Goal: Task Accomplishment & Management: Complete application form

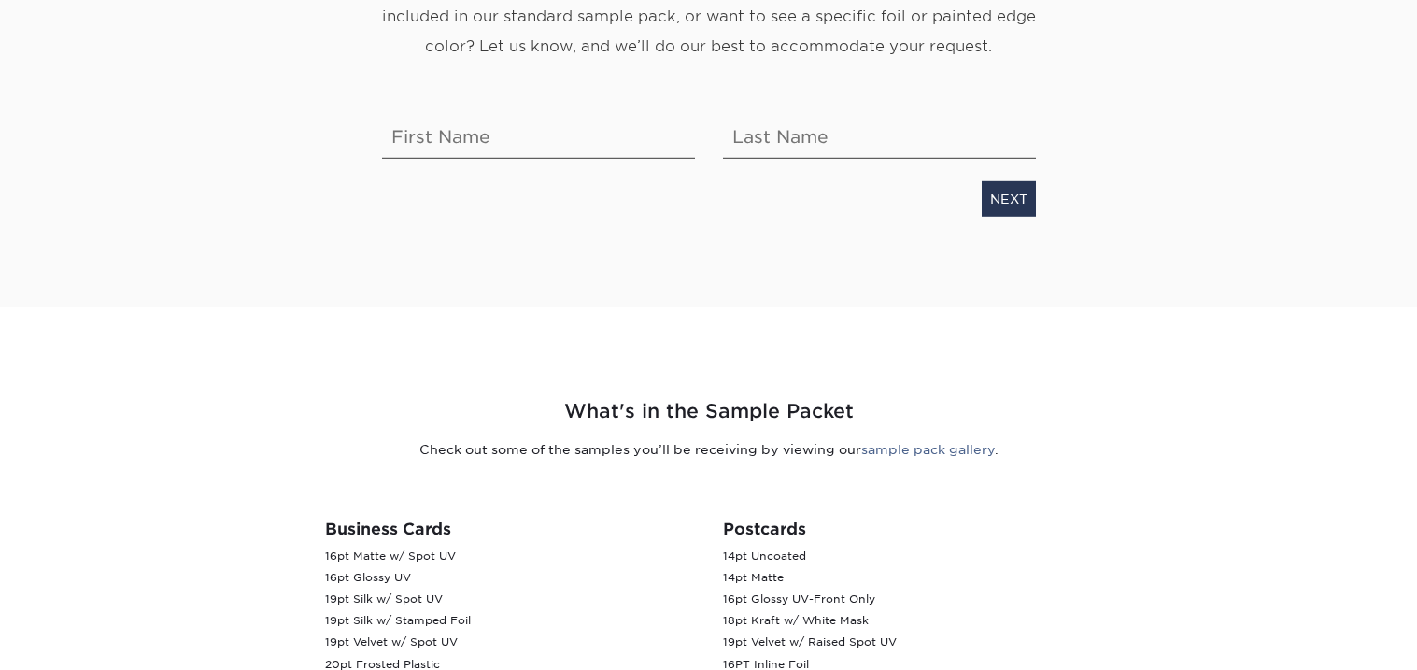
scroll to position [50, 0]
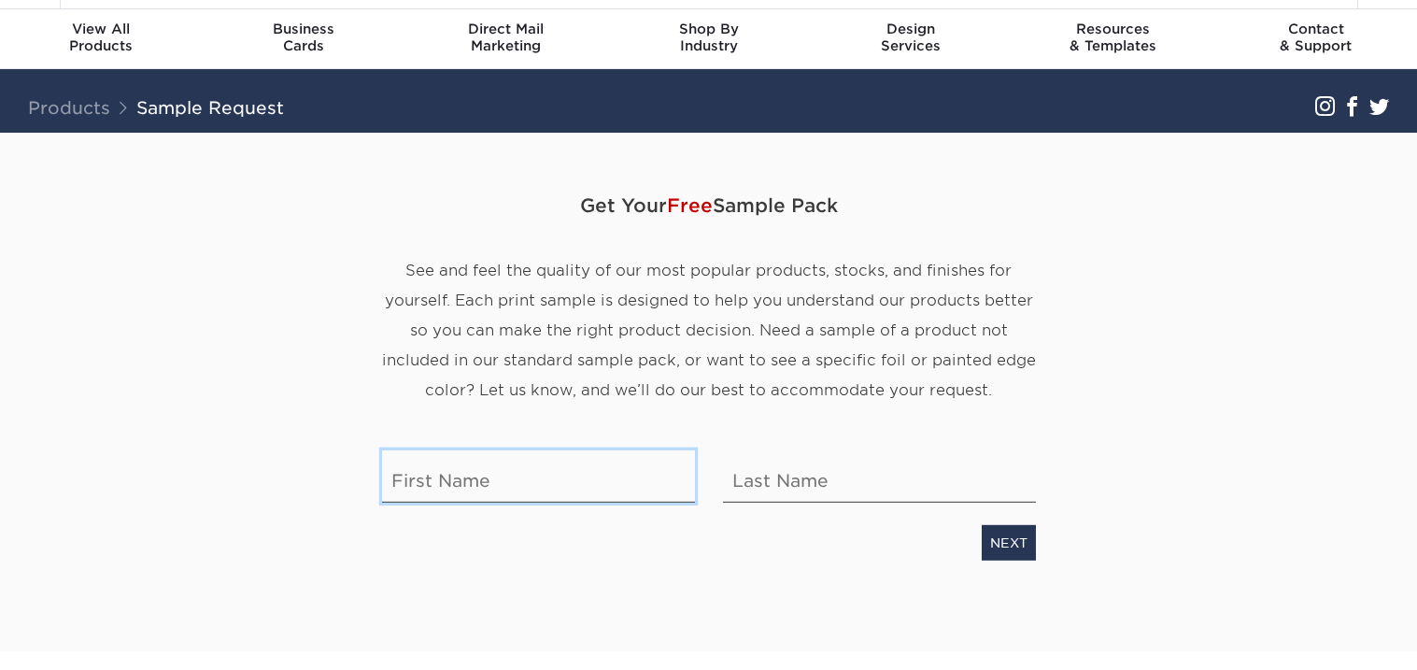
click at [508, 480] on input "text" at bounding box center [538, 476] width 313 height 52
type input "Julissa"
type input "Barragan"
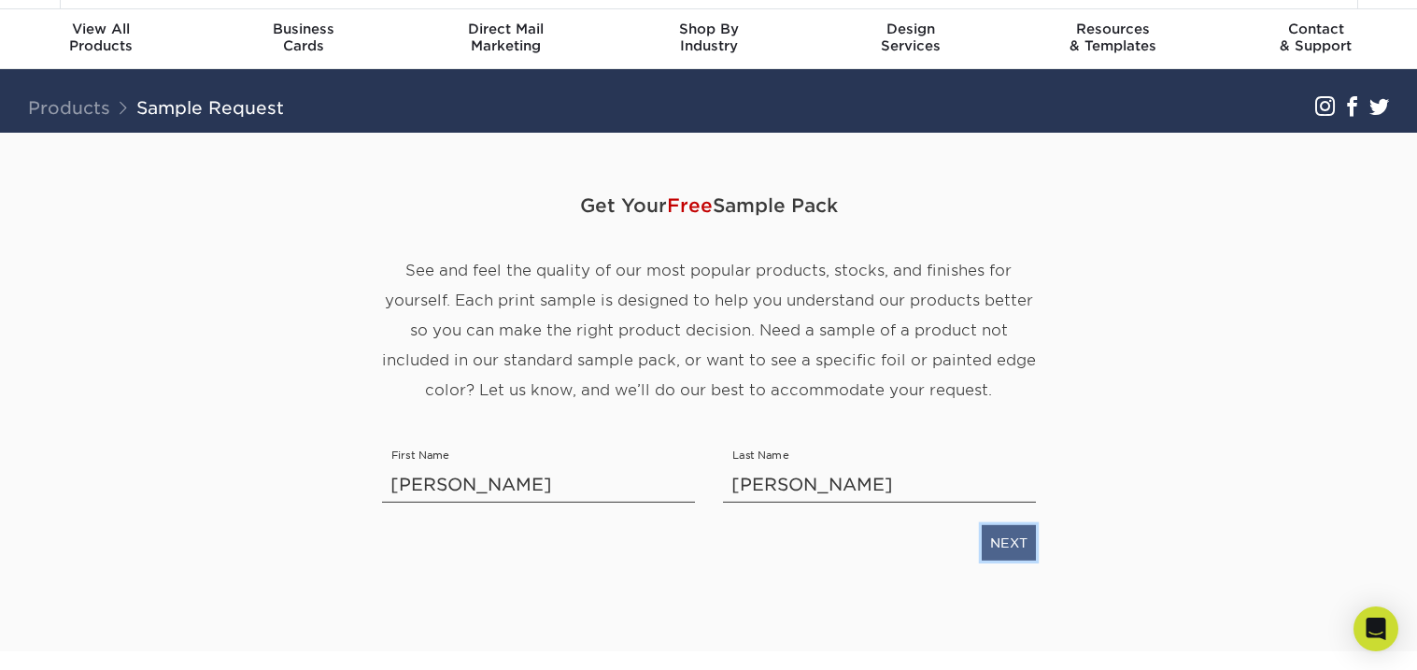
click at [986, 547] on link "NEXT" at bounding box center [1009, 542] width 54 height 35
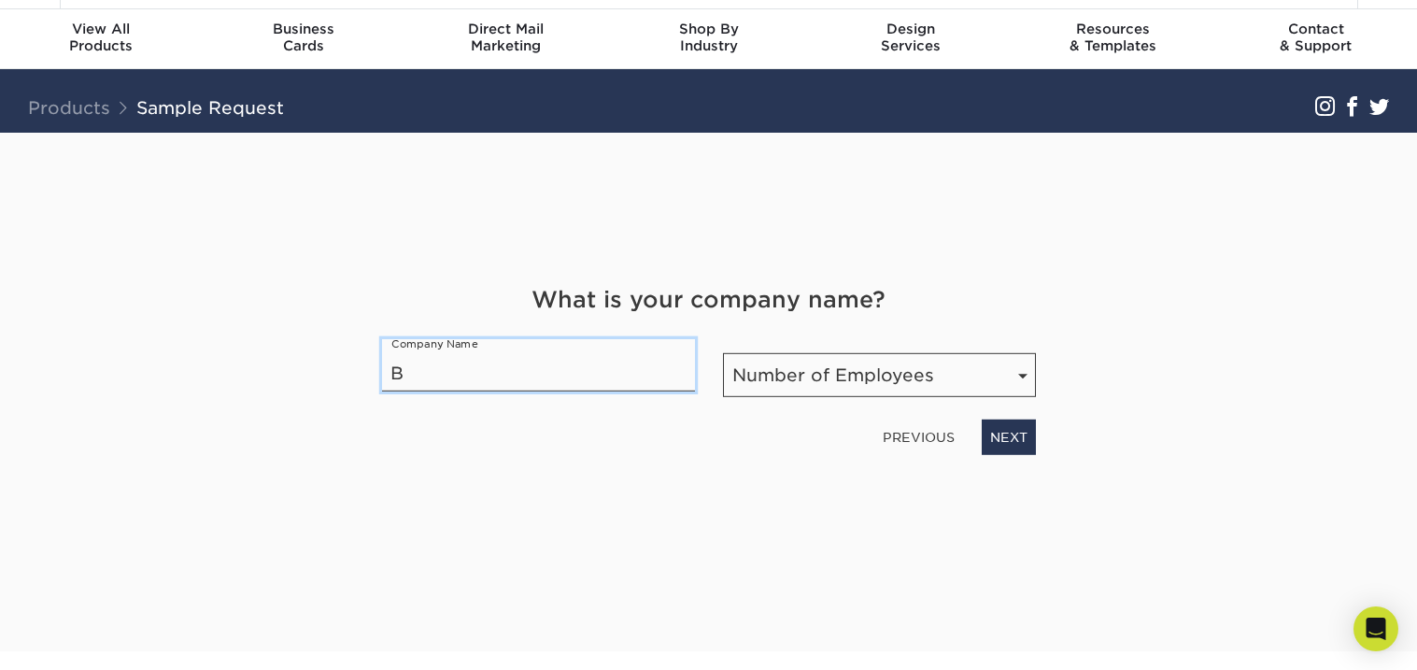
type input "BE"
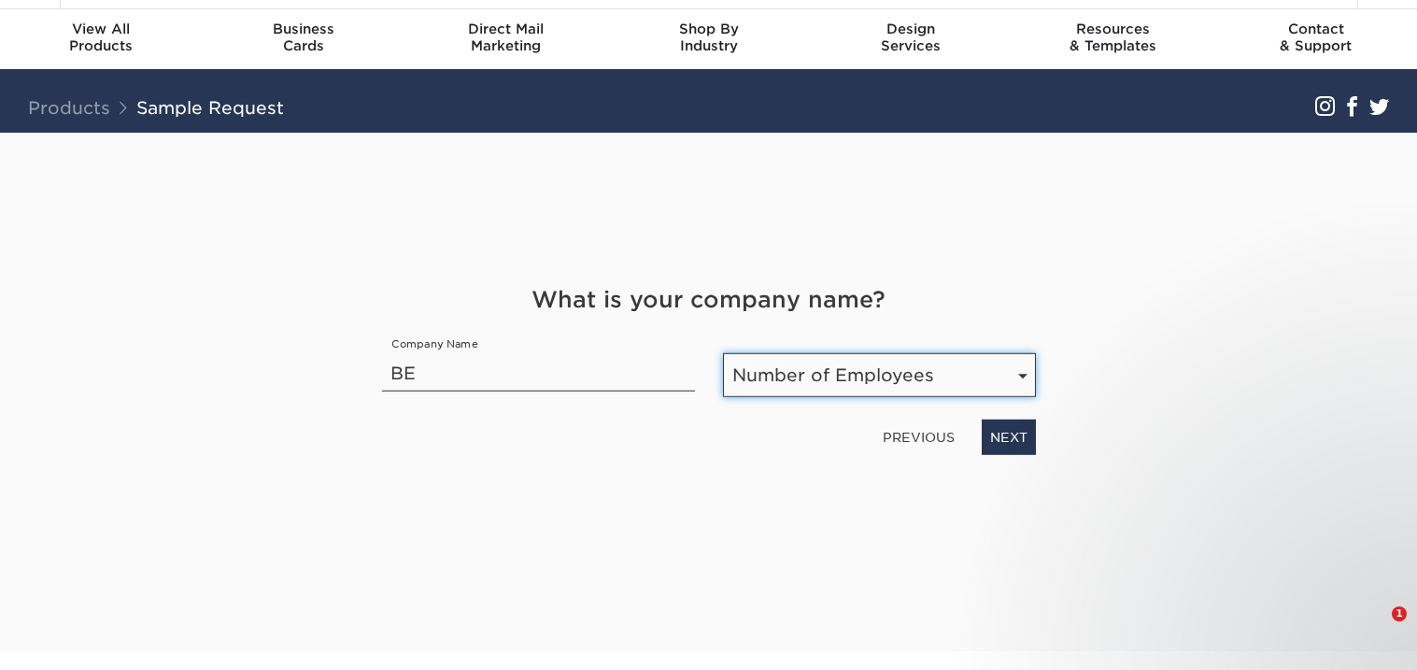
click at [787, 376] on select "Number of Employees Self-employed 1-10 employees 11-50 employees 51-200 employe…" at bounding box center [879, 375] width 313 height 44
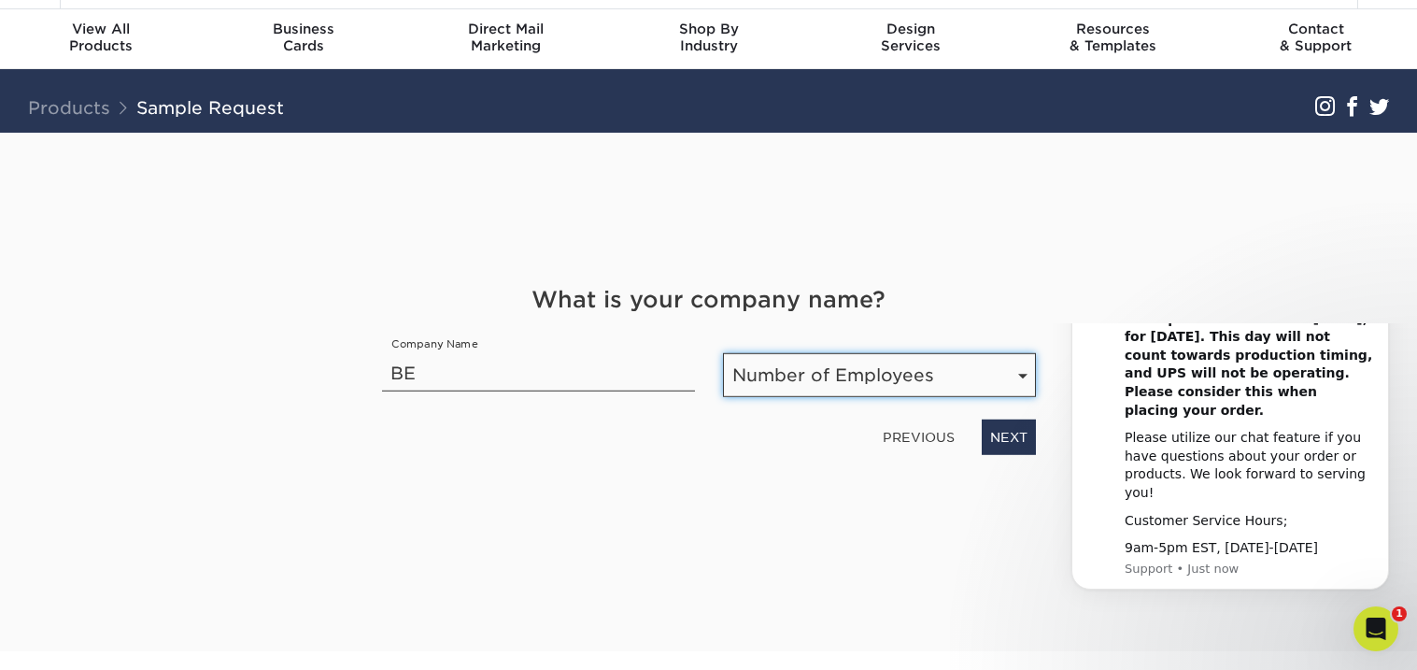
scroll to position [0, 0]
select select "Self-employed"
click at [723, 353] on select "Number of Employees Self-employed 1-10 employees 11-50 employees 51-200 employe…" at bounding box center [879, 375] width 313 height 44
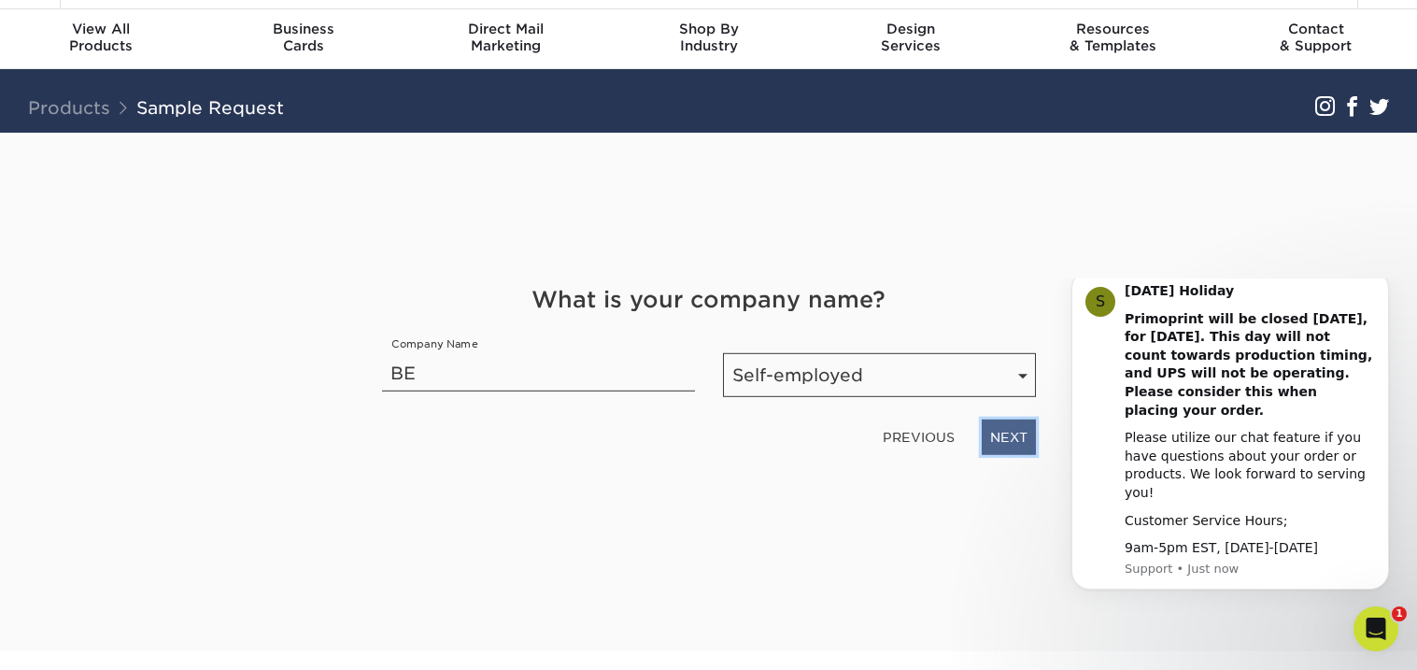
click at [1017, 435] on link "NEXT" at bounding box center [1009, 436] width 54 height 35
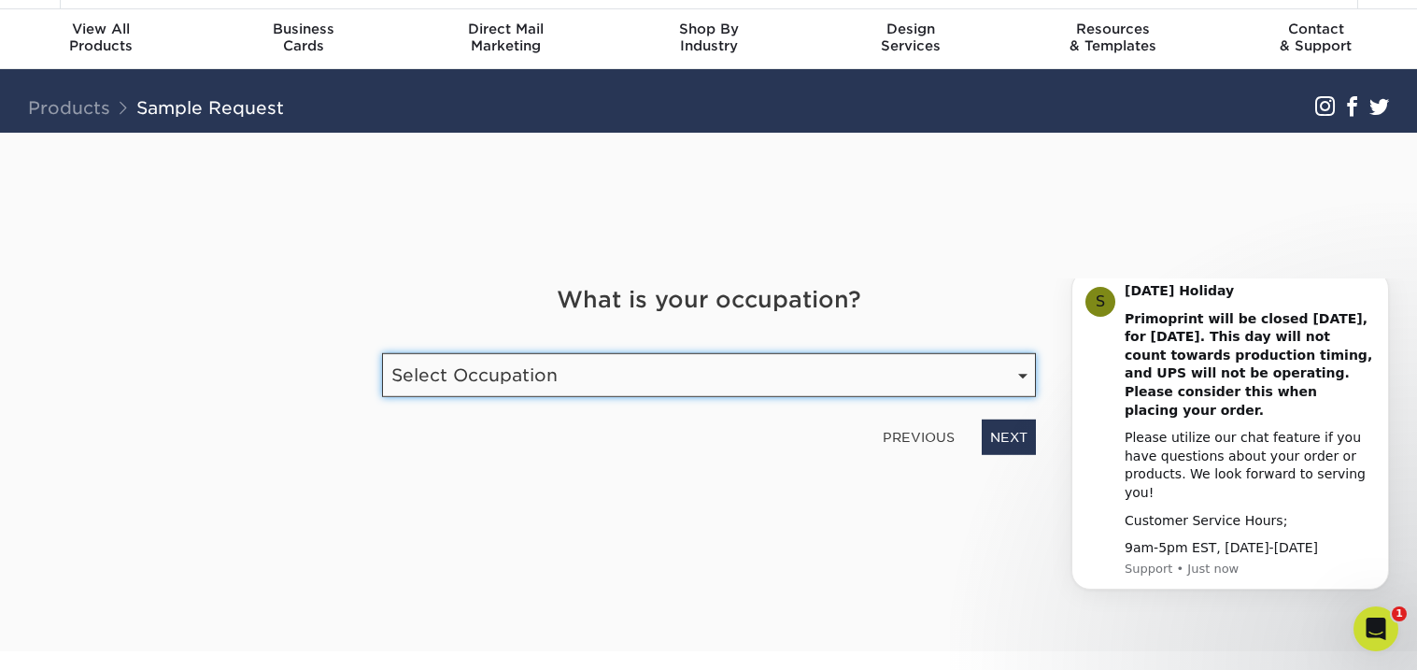
click at [896, 384] on select "Select Occupation Agency Automotive Blogger Cleaning Services Construction Educ…" at bounding box center [709, 375] width 654 height 44
select select "Real Estate"
click at [382, 353] on select "Select Occupation Agency Automotive Blogger Cleaning Services Construction Educ…" at bounding box center [709, 375] width 654 height 44
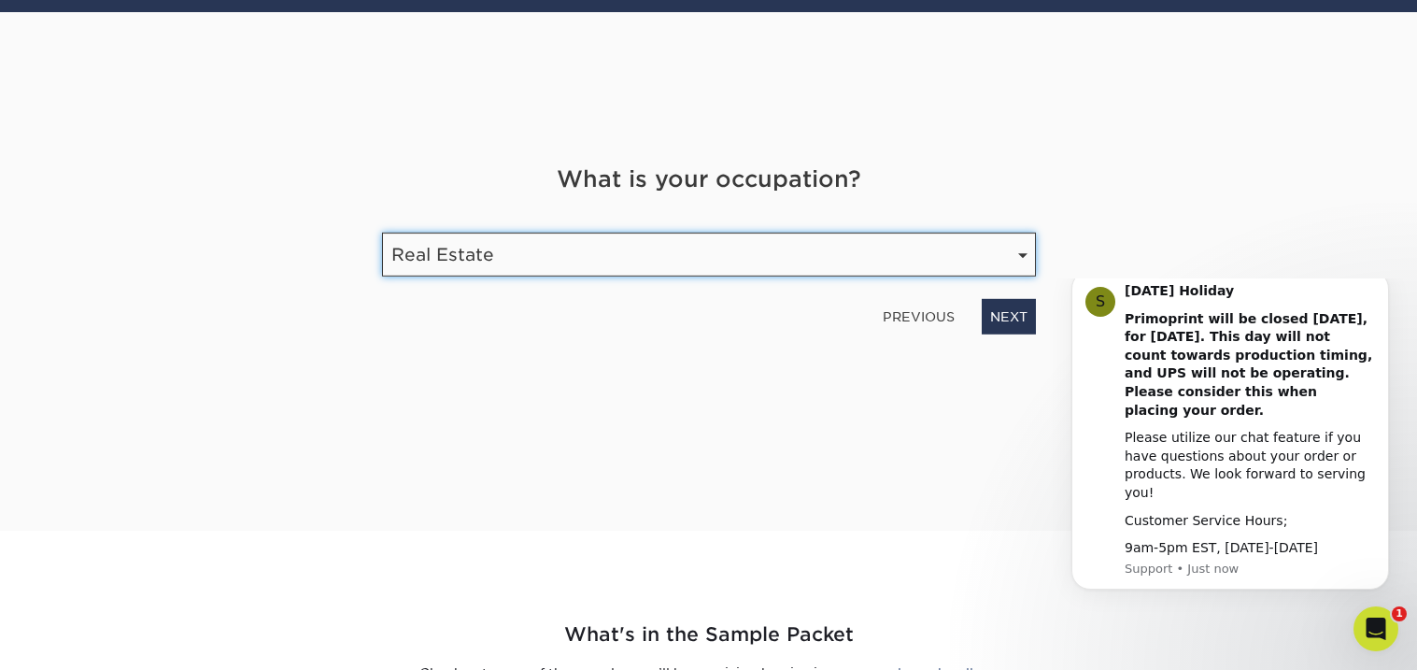
scroll to position [176, 0]
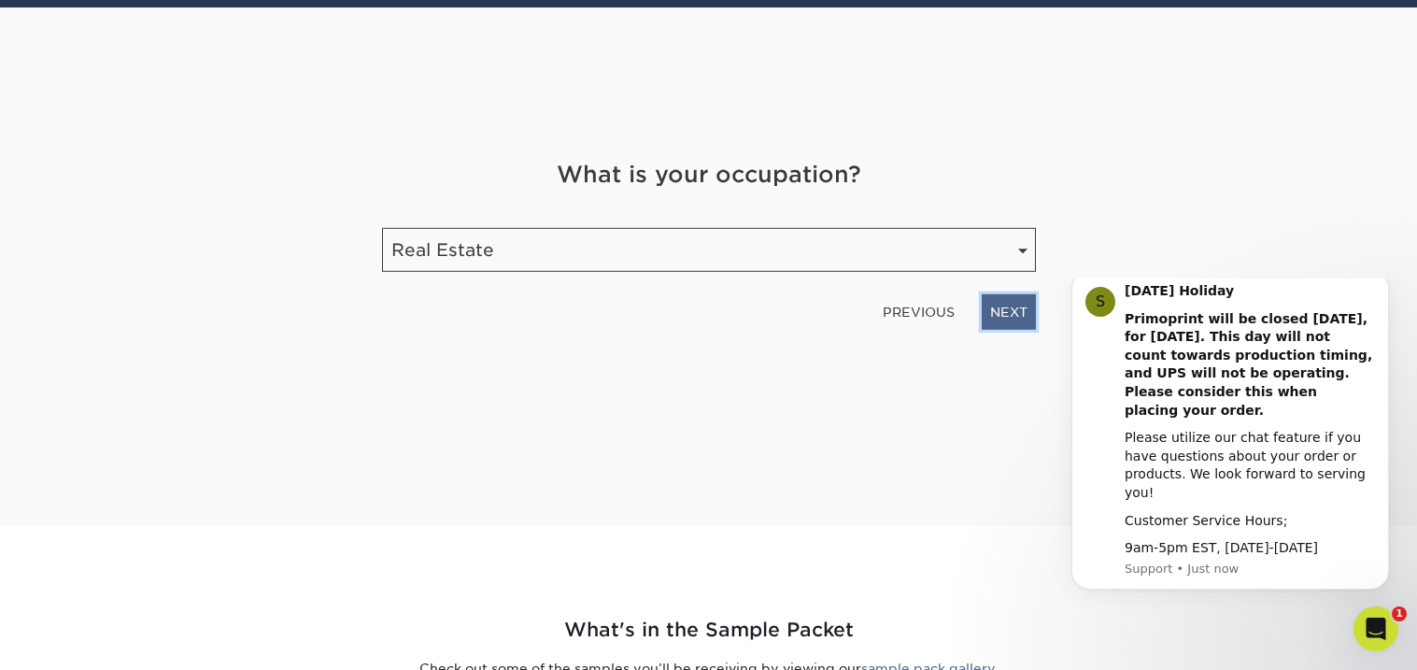
click at [1017, 317] on link "NEXT" at bounding box center [1009, 311] width 54 height 35
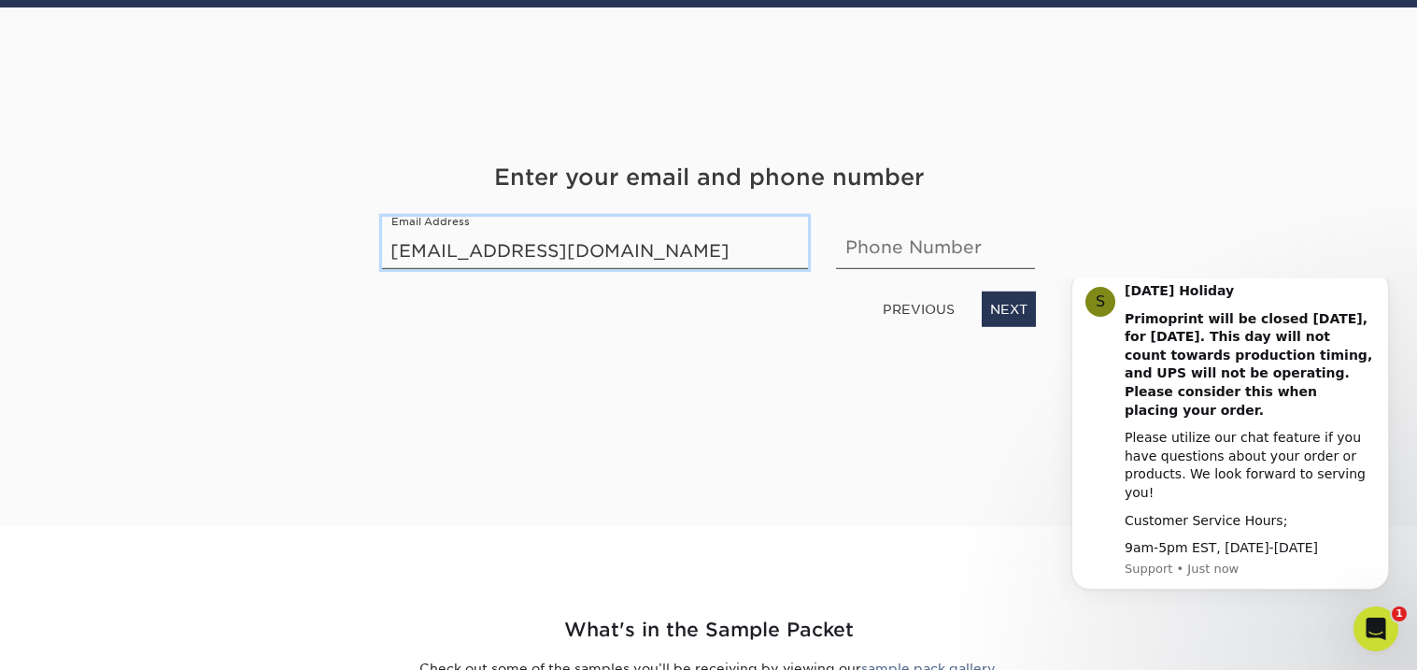
type input "julissasusanb@gmail.com"
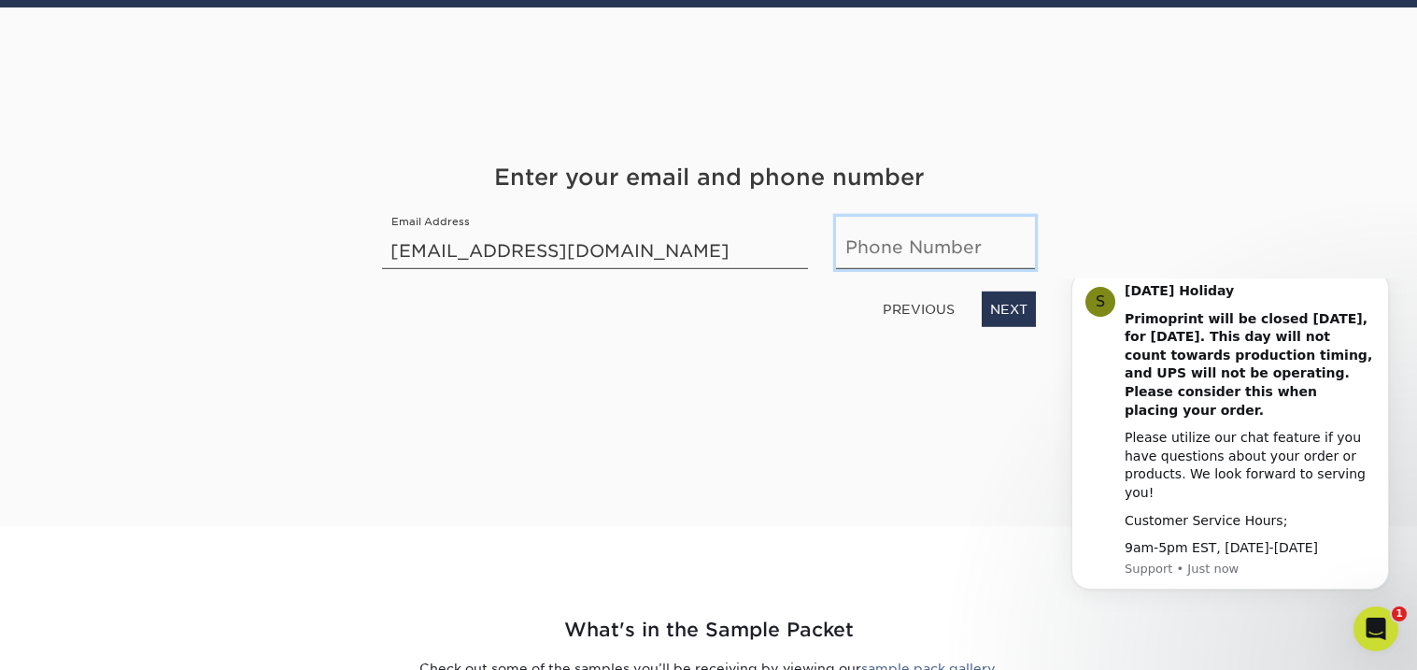
click at [914, 235] on input "text" at bounding box center [935, 243] width 199 height 52
type input "5627543931"
click at [998, 312] on link "NEXT" at bounding box center [1009, 308] width 54 height 35
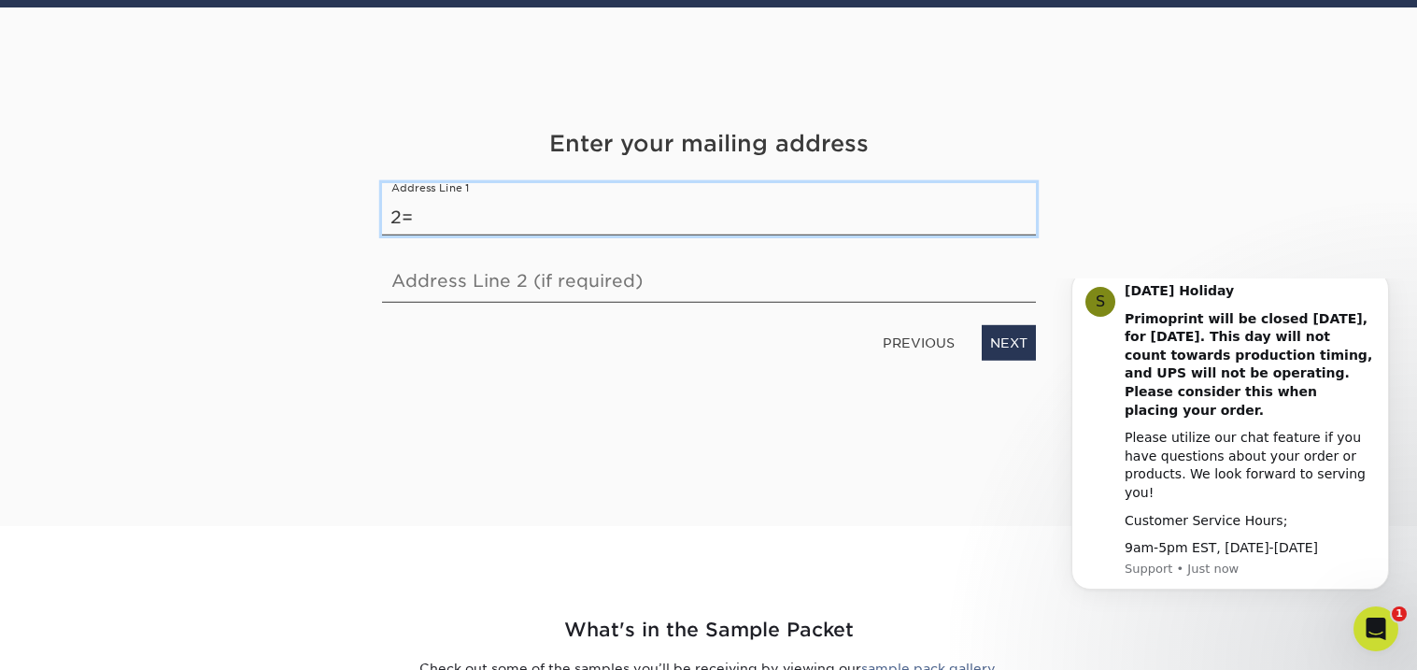
type input "2"
type input "3671 Monica Ave"
click at [984, 343] on link "NEXT" at bounding box center [1009, 342] width 54 height 35
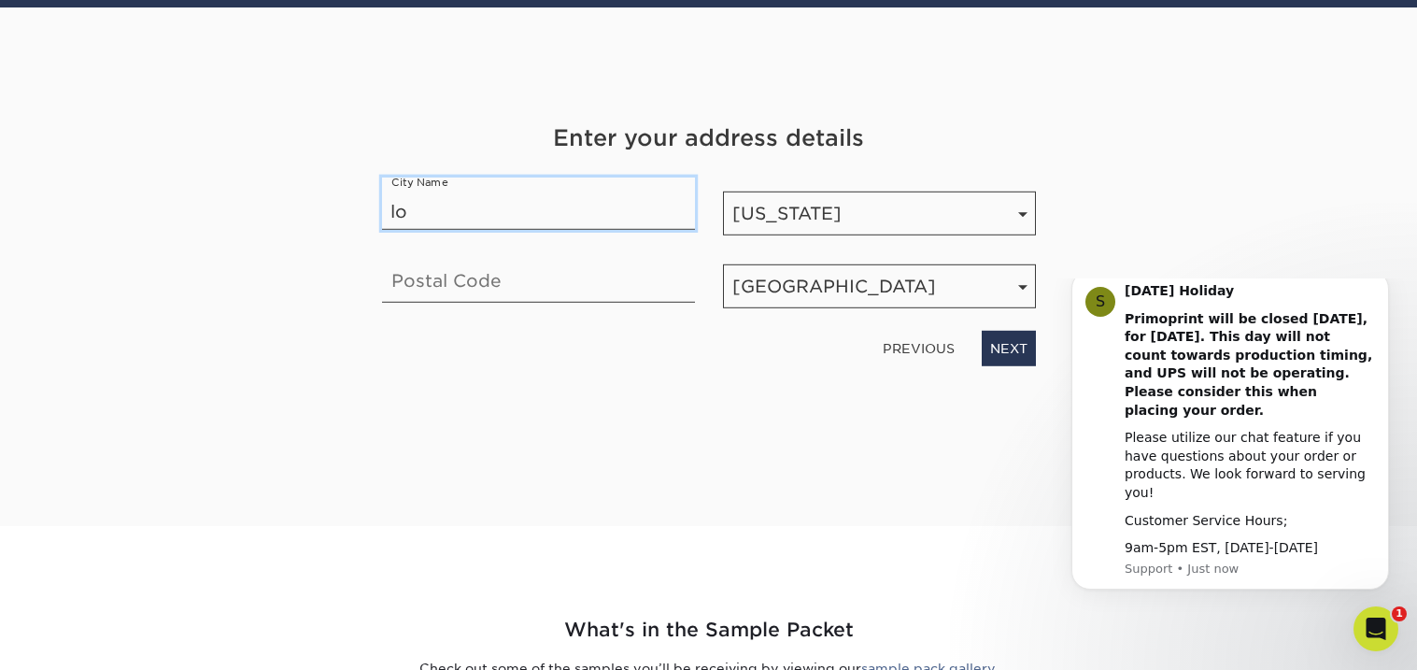
type input "Long Beach"
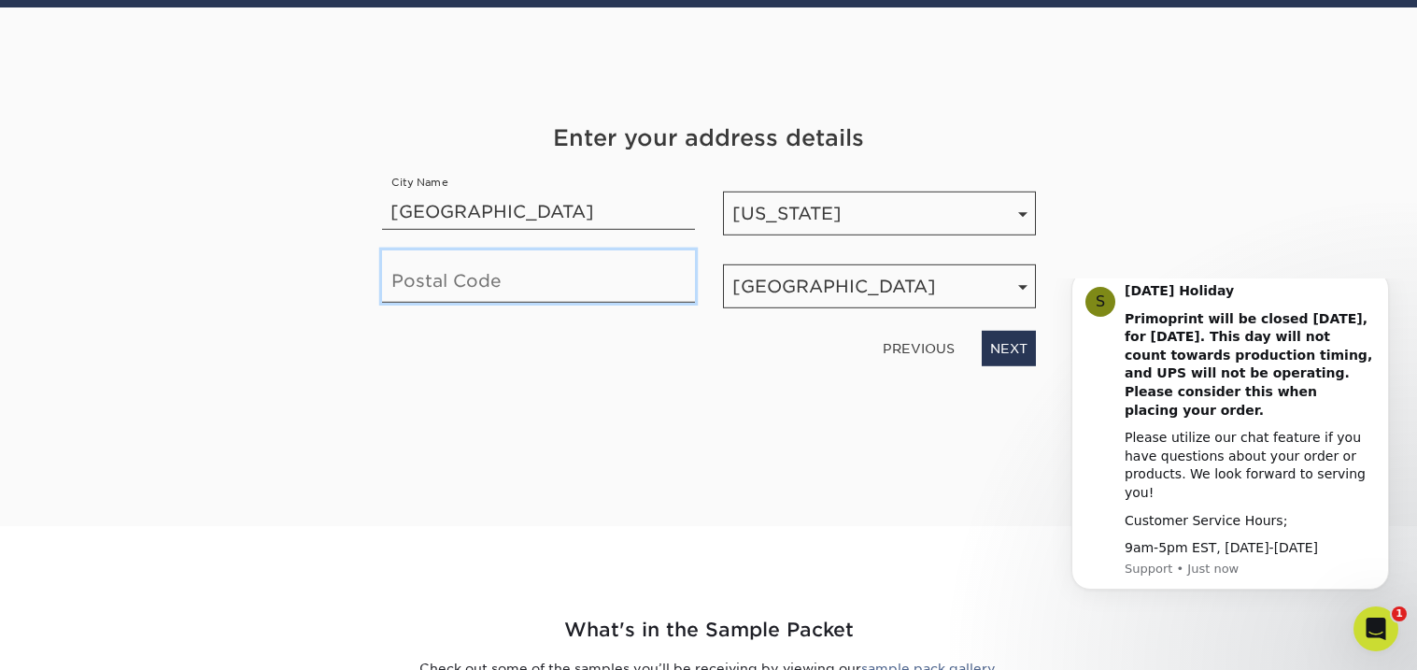
type input "90808"
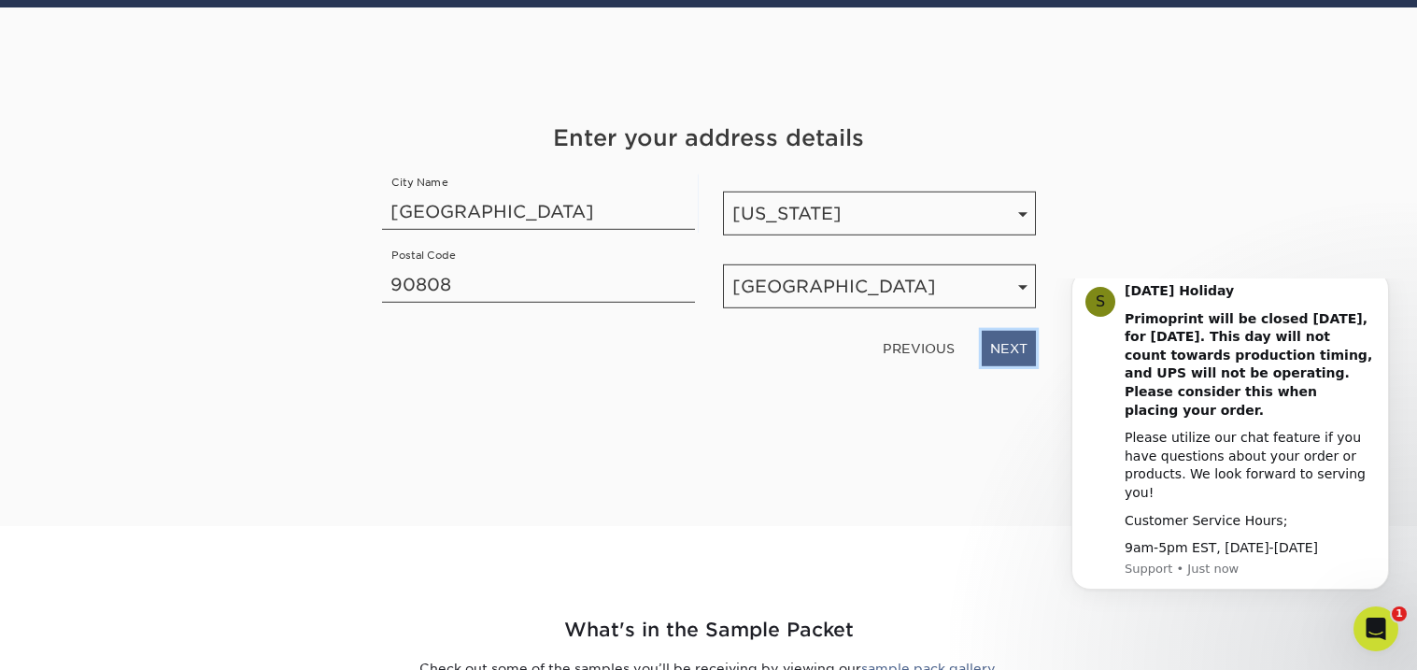
click at [1022, 346] on link "NEXT" at bounding box center [1009, 348] width 54 height 35
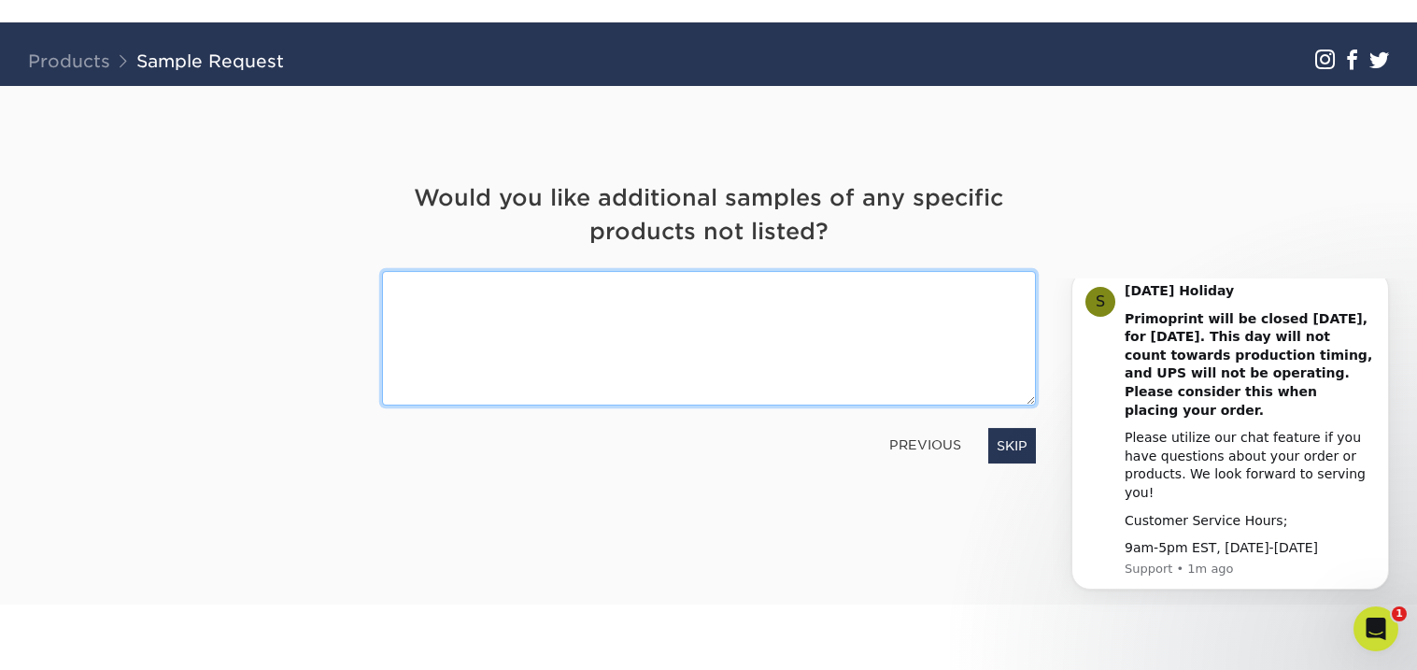
scroll to position [102, 0]
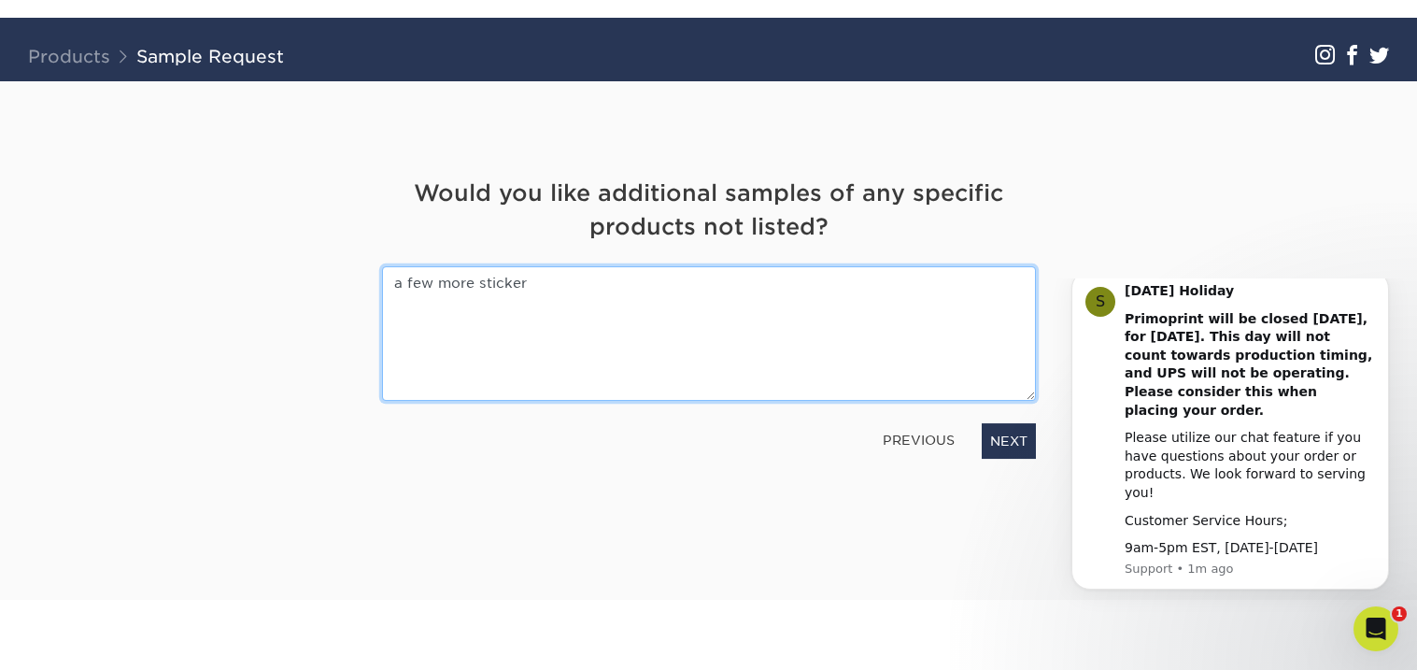
type textarea "a few more stickers"
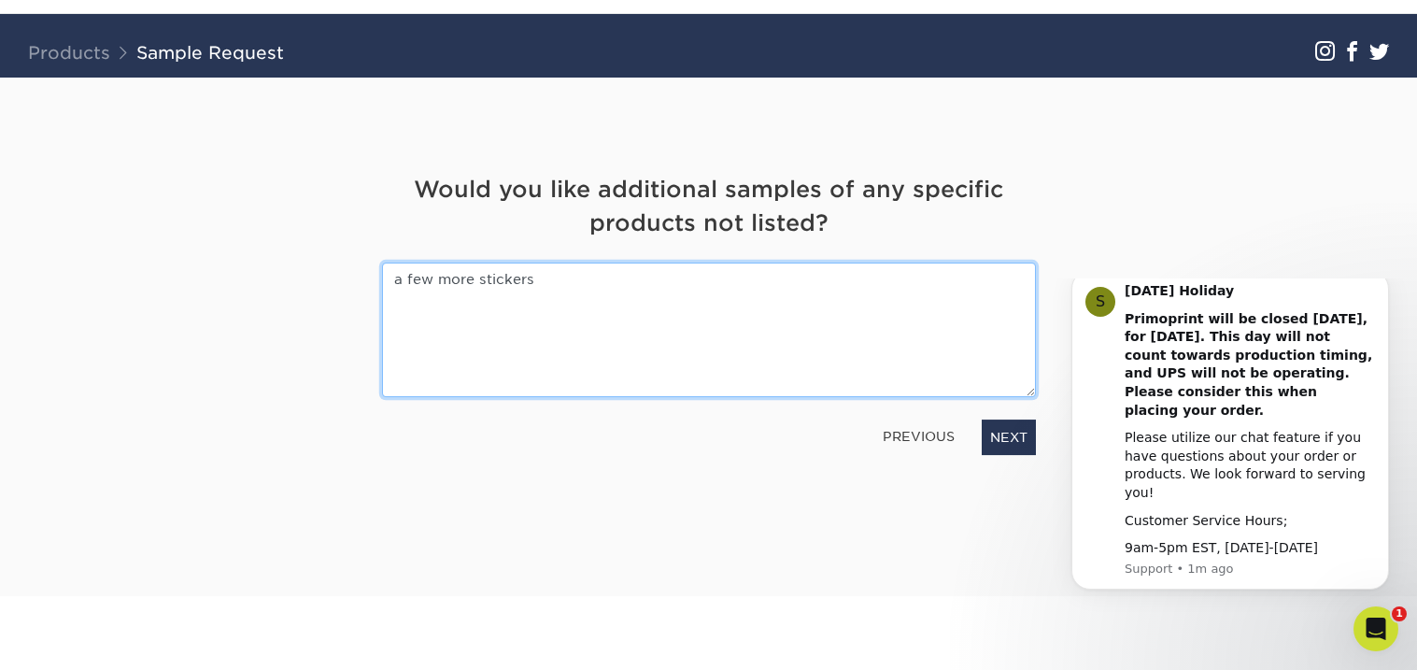
scroll to position [59, 0]
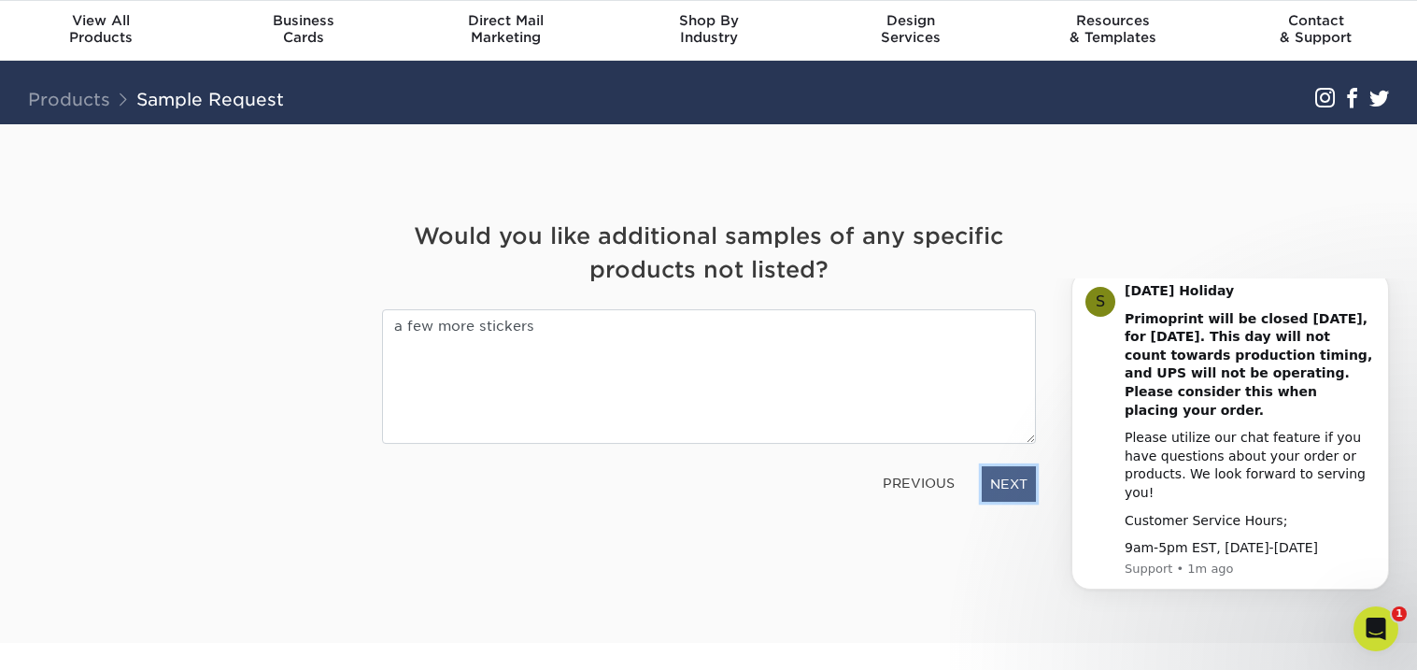
click at [1000, 488] on link "NEXT" at bounding box center [1009, 483] width 54 height 35
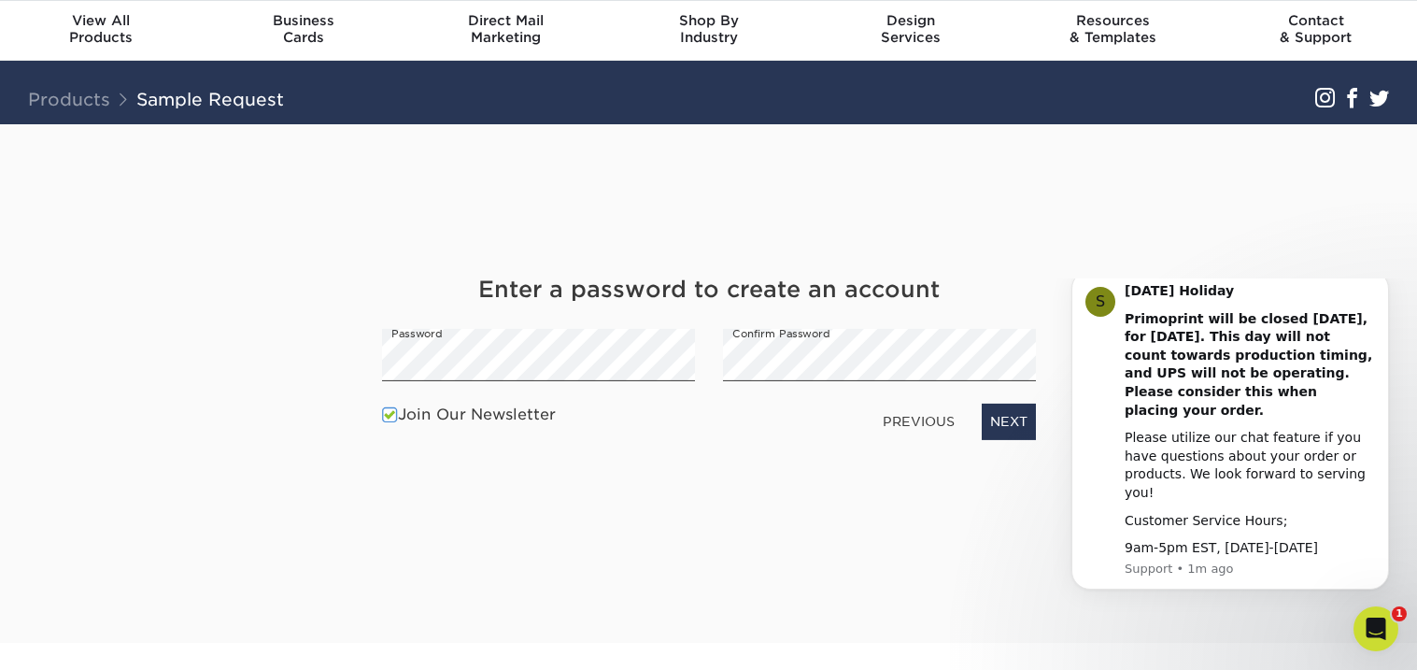
click at [385, 411] on span at bounding box center [390, 415] width 16 height 18
click at [0, 0] on input "Join Our Newsletter" at bounding box center [0, 0] width 0 height 0
click at [1010, 419] on link "NEXT" at bounding box center [1009, 421] width 54 height 35
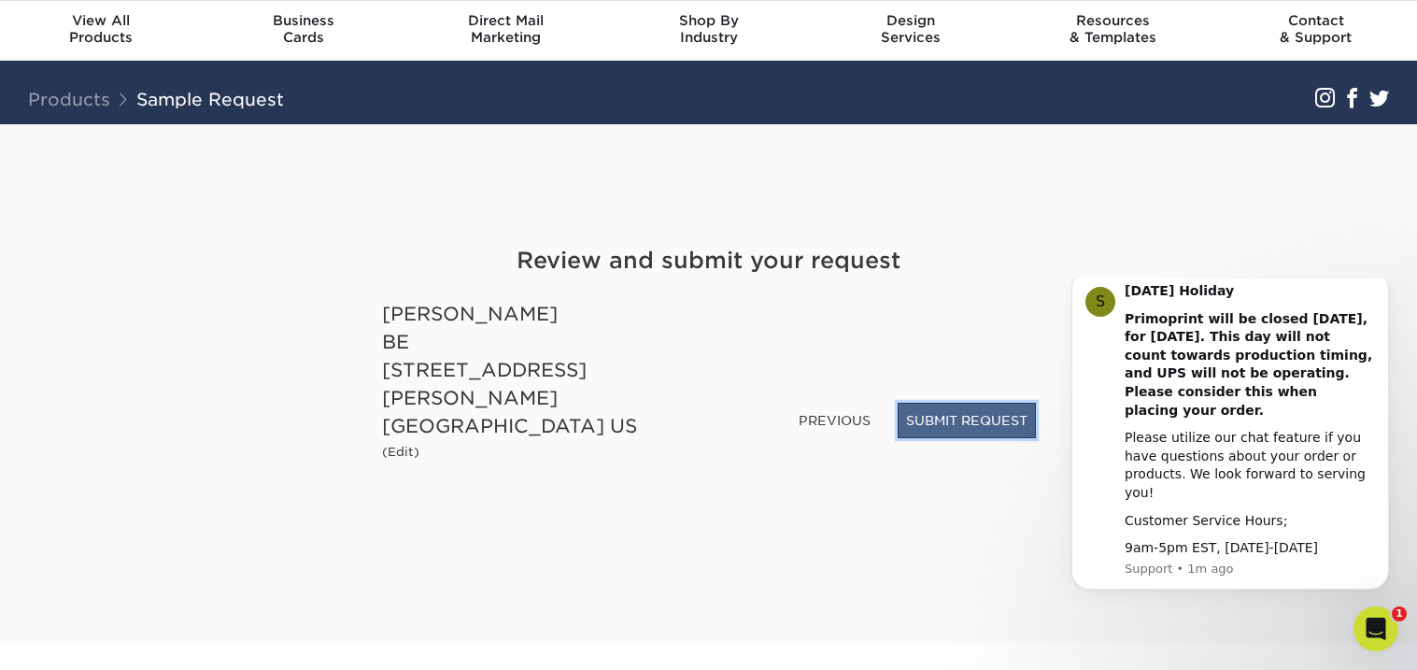
click at [960, 424] on button "SUBMIT REQUEST" at bounding box center [967, 420] width 138 height 35
